Goal: Obtain resource: Obtain resource

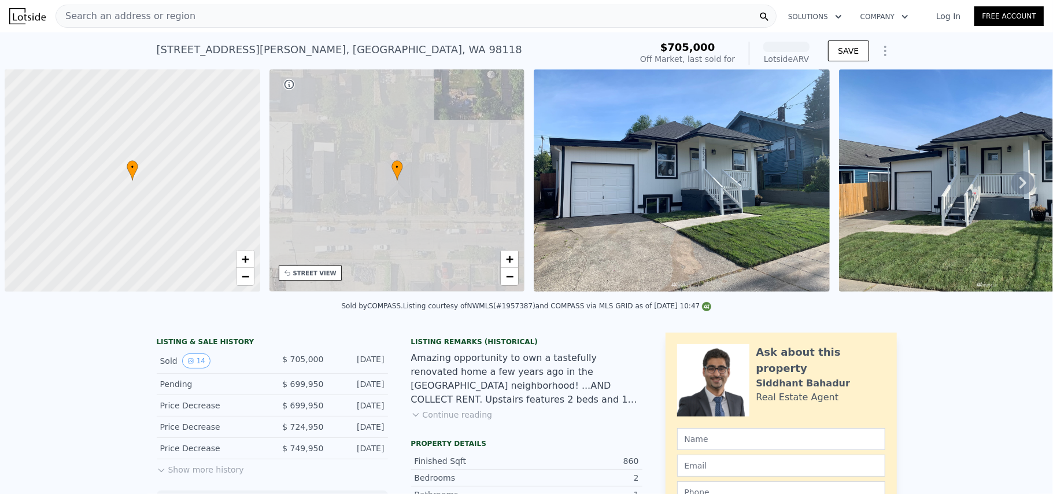
scroll to position [0, 5]
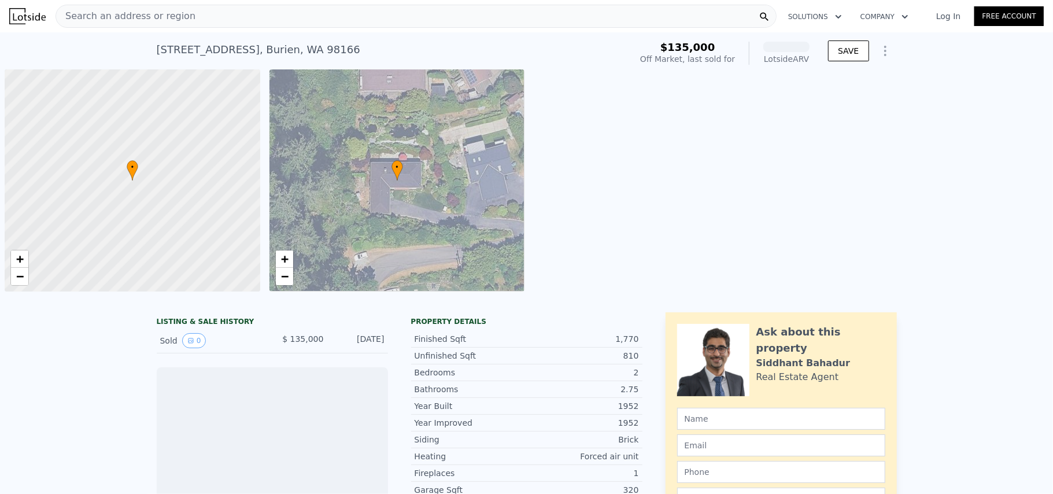
scroll to position [0, 5]
